Goal: Check status: Check status

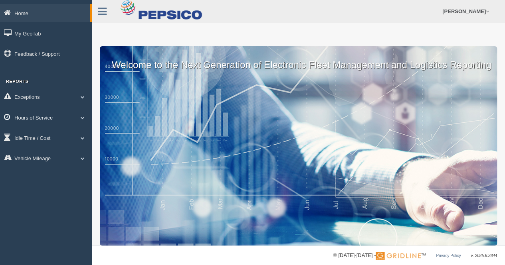
click at [78, 119] on span at bounding box center [82, 118] width 10 height 4
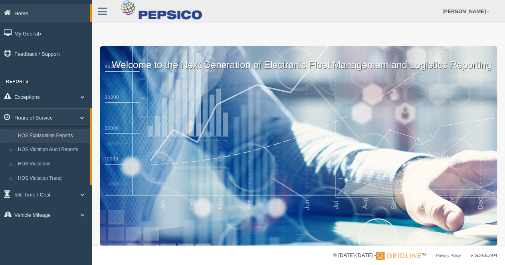
click at [48, 137] on link "HOS Explanation Reports" at bounding box center [51, 136] width 75 height 14
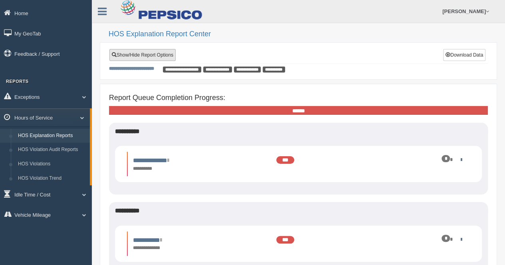
click at [155, 53] on link "Show/Hide Report Options" at bounding box center [142, 55] width 66 height 12
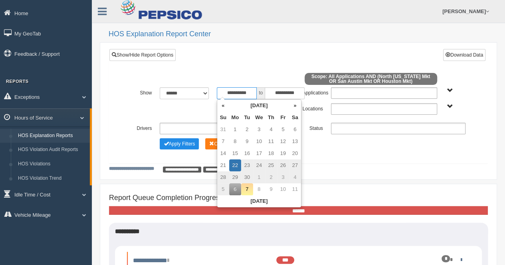
click at [239, 89] on input "**********" at bounding box center [237, 93] width 40 height 12
click at [226, 108] on th "«" at bounding box center [223, 106] width 12 height 12
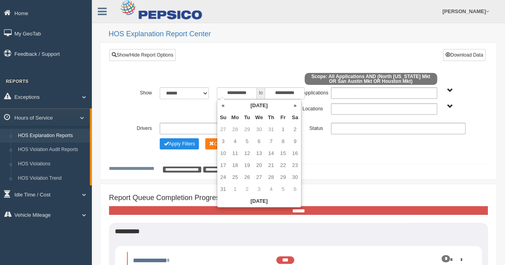
click at [226, 108] on th "«" at bounding box center [223, 106] width 12 height 12
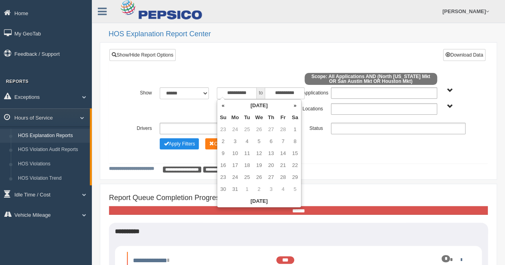
click at [226, 108] on th "«" at bounding box center [223, 106] width 12 height 12
click at [294, 105] on th "»" at bounding box center [295, 106] width 12 height 12
click at [291, 105] on th "»" at bounding box center [295, 106] width 12 height 12
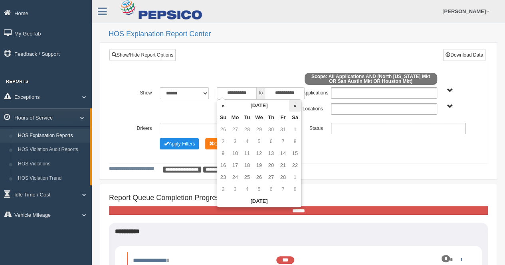
click at [295, 107] on th "»" at bounding box center [295, 106] width 12 height 12
click at [238, 143] on td "7" at bounding box center [235, 142] width 12 height 12
type input "**********"
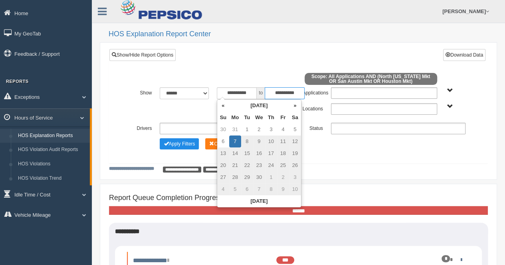
click at [289, 91] on input "**********" at bounding box center [285, 93] width 40 height 12
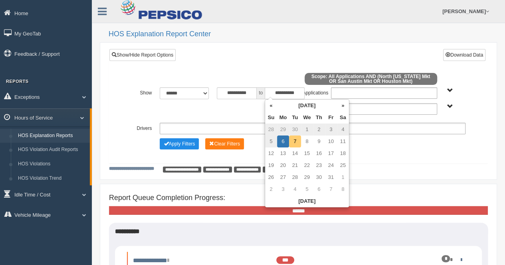
click at [295, 140] on td "7" at bounding box center [295, 142] width 12 height 12
type input "**********"
click at [447, 106] on span "Houston Mkt North [US_STATE] Mkt San Austin Mkt" at bounding box center [450, 107] width 6 height 6
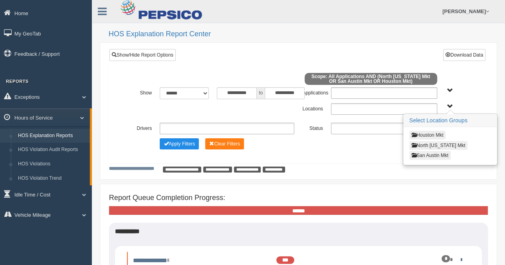
click at [427, 134] on button "Houston Mkt" at bounding box center [427, 135] width 36 height 9
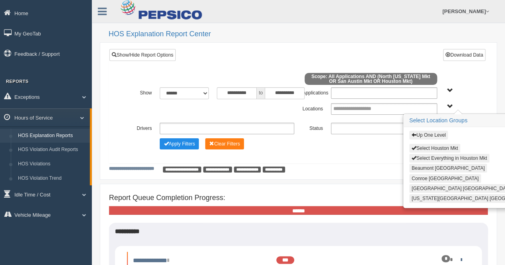
click at [431, 159] on button "Select Everything in Houston Mkt" at bounding box center [449, 158] width 80 height 9
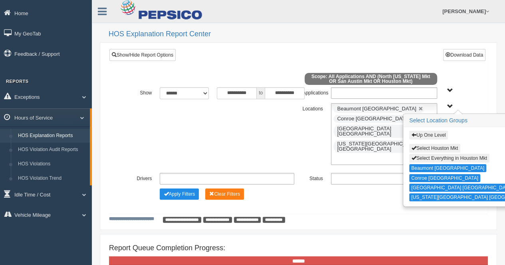
click at [430, 134] on button "Up One Level" at bounding box center [428, 135] width 39 height 9
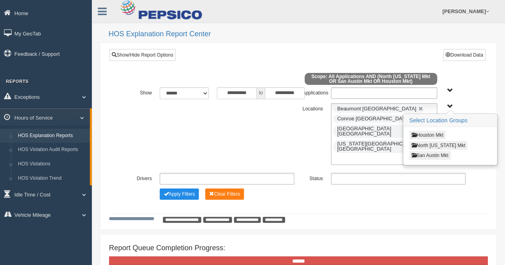
click at [440, 154] on button "San Austin Mkt" at bounding box center [430, 155] width 42 height 9
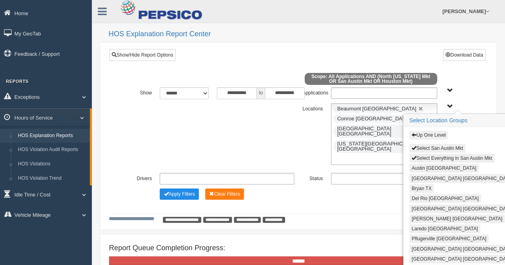
click at [436, 158] on button "Select Everything in San Austin Mkt" at bounding box center [451, 158] width 85 height 9
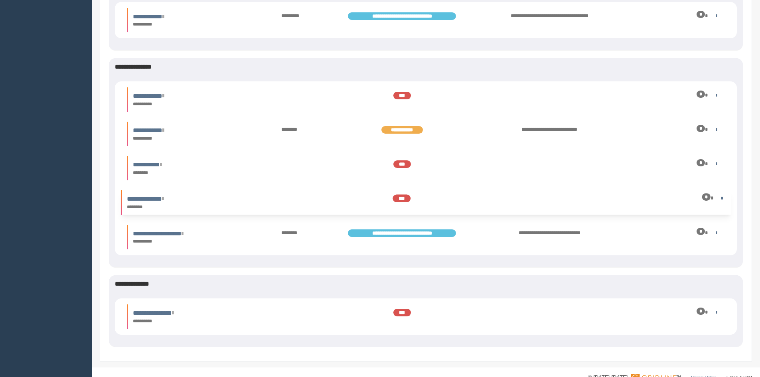
scroll to position [357, 0]
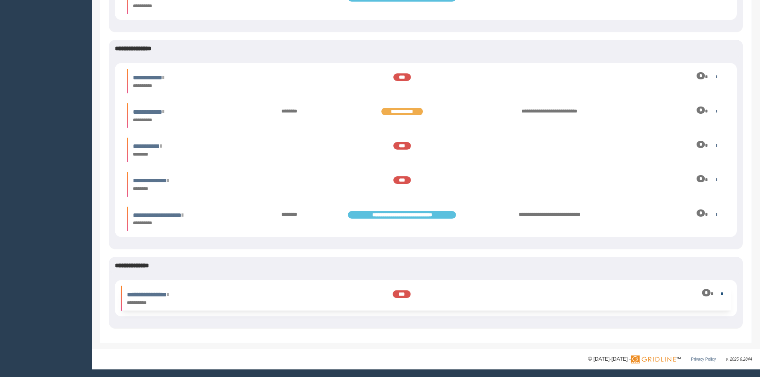
click at [505, 265] on link at bounding box center [720, 293] width 5 height 5
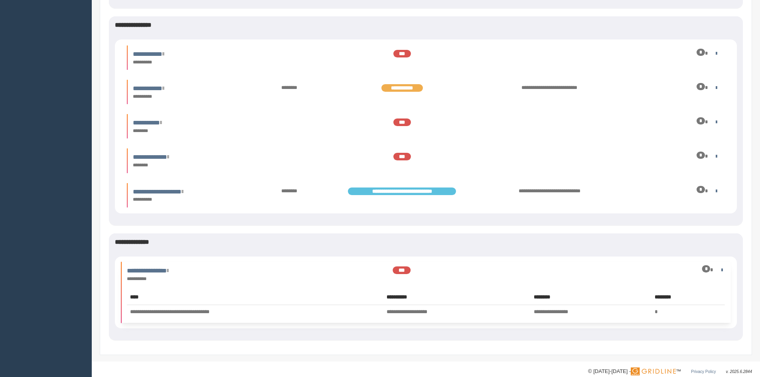
scroll to position [392, 0]
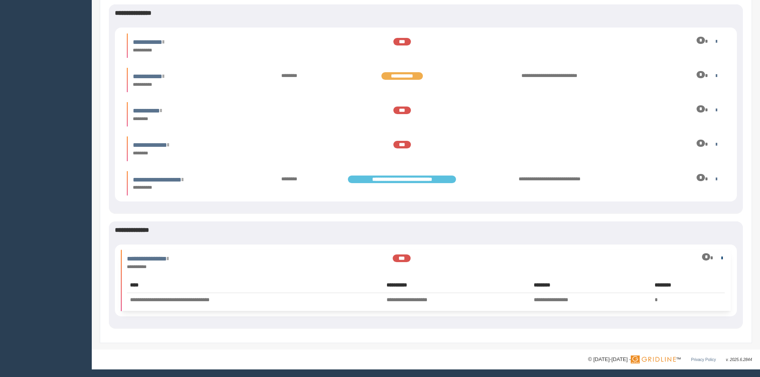
click at [505, 259] on link at bounding box center [720, 257] width 5 height 5
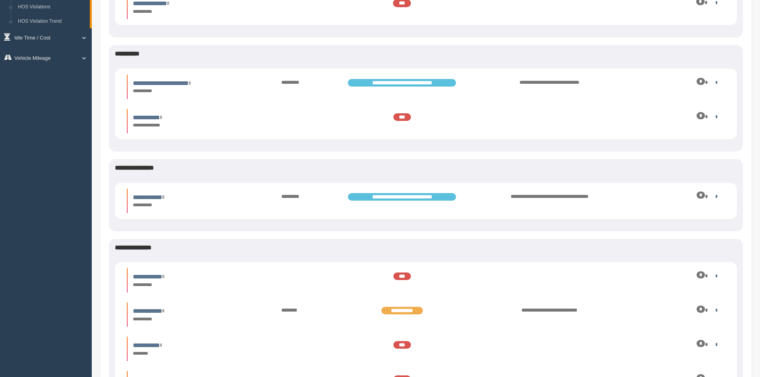
scroll to position [117, 0]
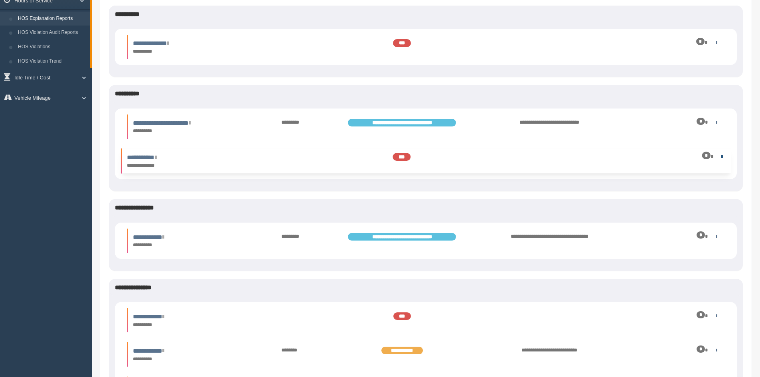
click at [505, 156] on link at bounding box center [720, 156] width 5 height 5
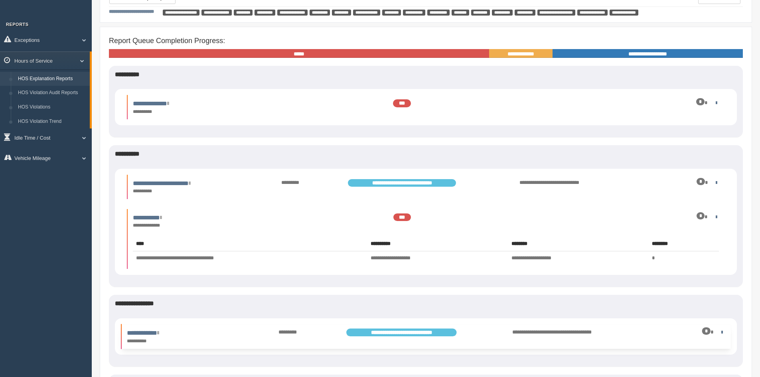
scroll to position [0, 0]
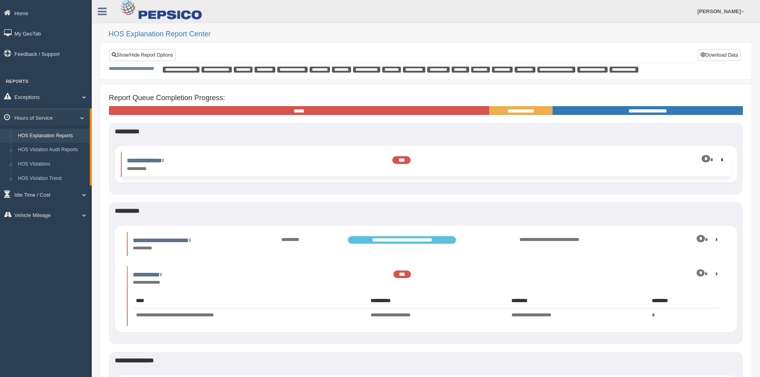
click at [505, 162] on link at bounding box center [720, 159] width 5 height 5
